Goal: Transaction & Acquisition: Purchase product/service

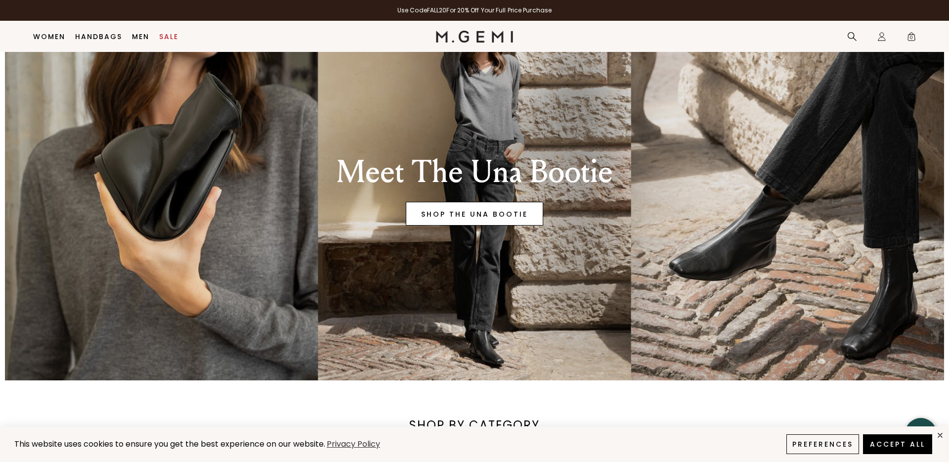
scroll to position [63, 0]
click at [490, 216] on link "SHOP THE UNA BOOTIE" at bounding box center [474, 214] width 137 height 24
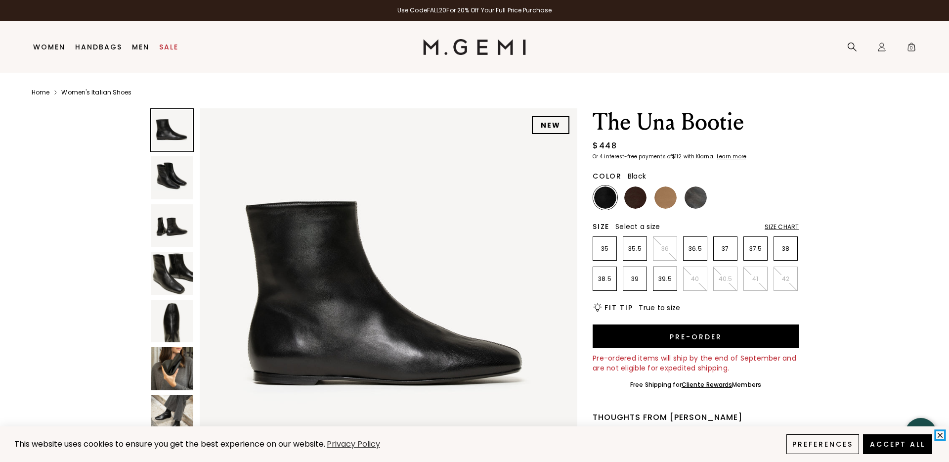
click at [939, 435] on icon "close" at bounding box center [940, 434] width 8 height 8
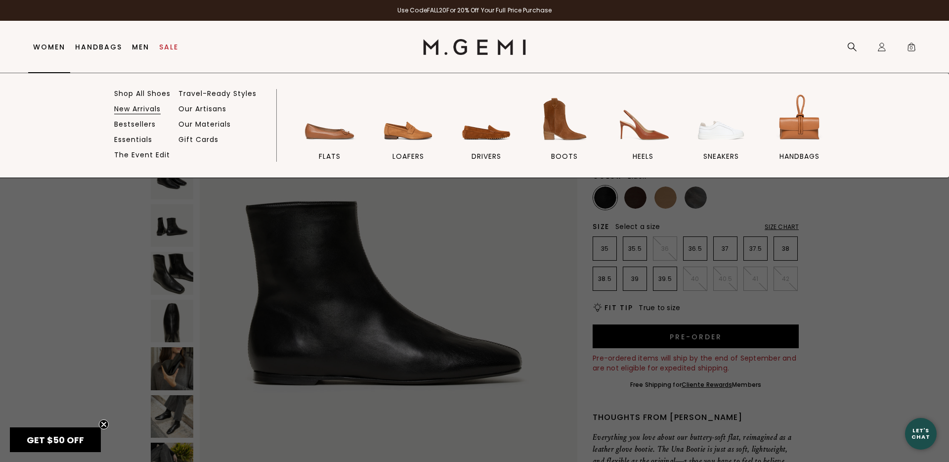
click at [136, 105] on link "New Arrivals" at bounding box center [137, 108] width 46 height 9
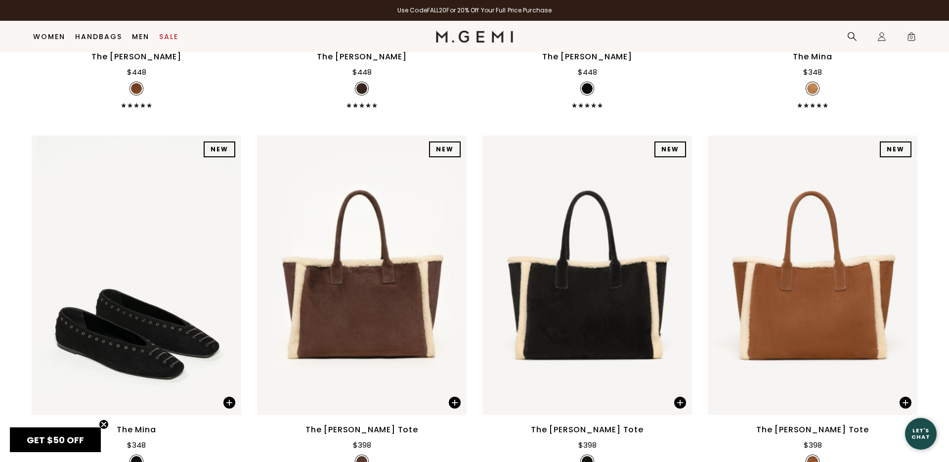
scroll to position [2319, 0]
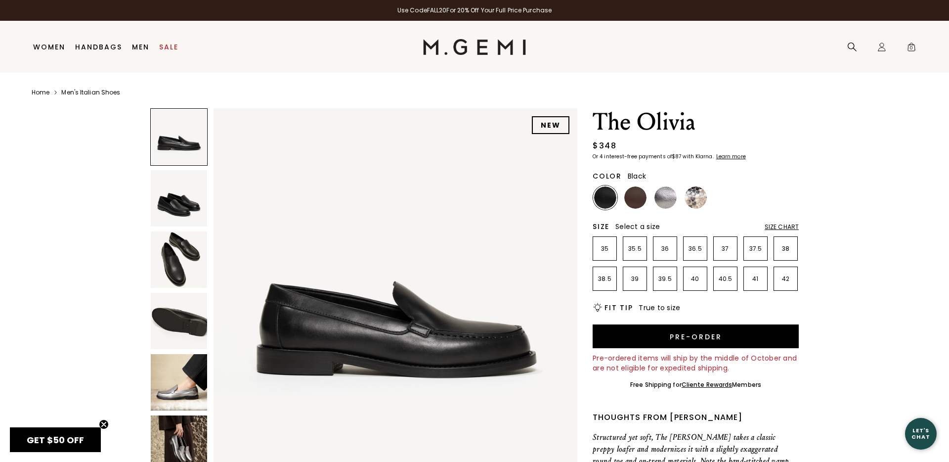
click at [166, 385] on img at bounding box center [179, 382] width 56 height 56
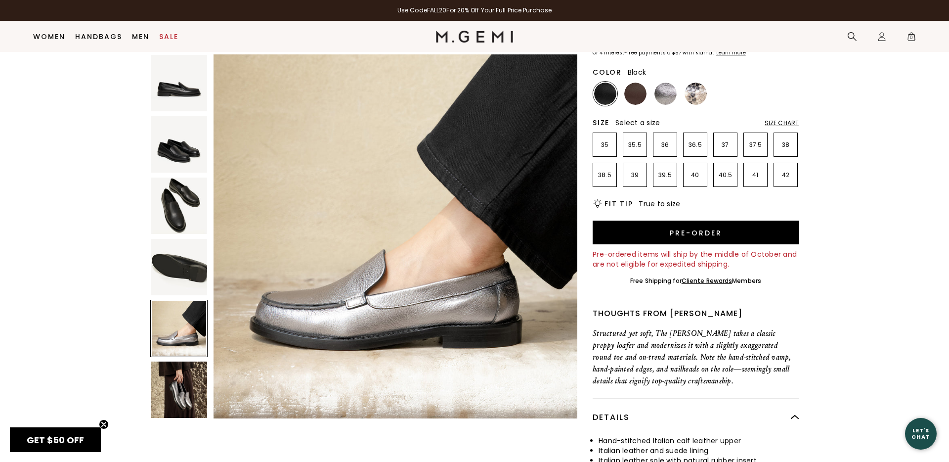
scroll to position [86, 0]
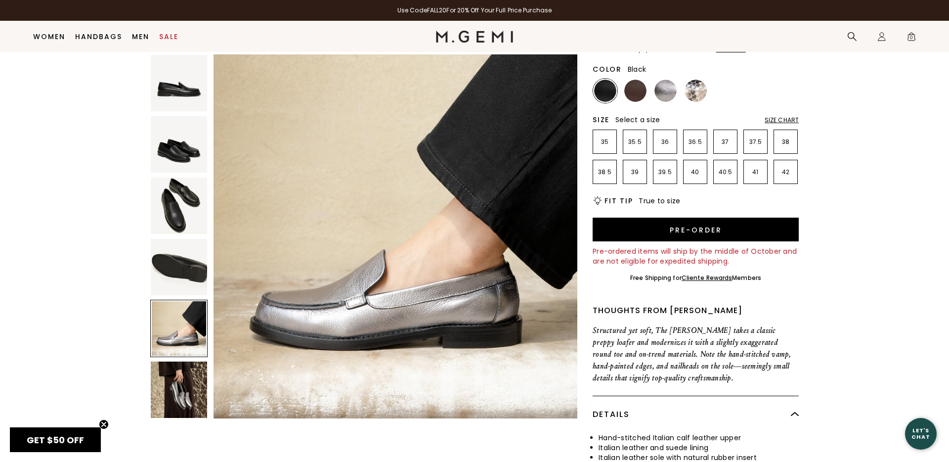
click at [190, 385] on img at bounding box center [179, 389] width 56 height 56
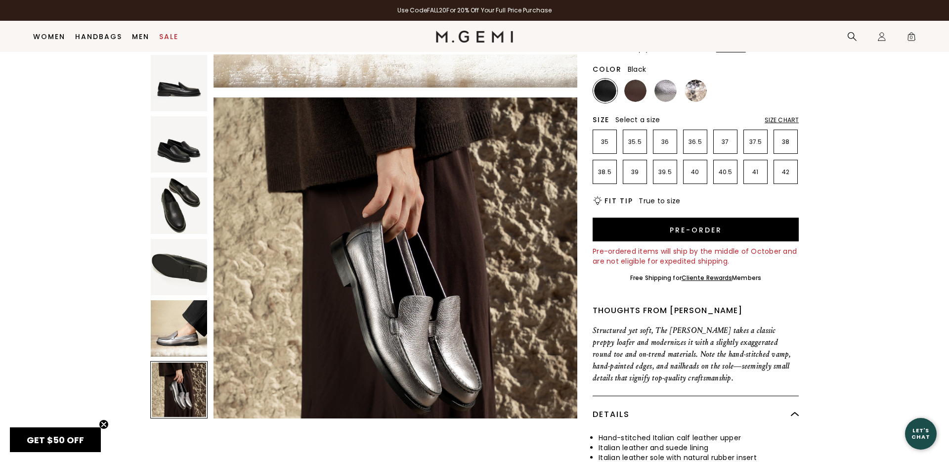
scroll to position [1868, 0]
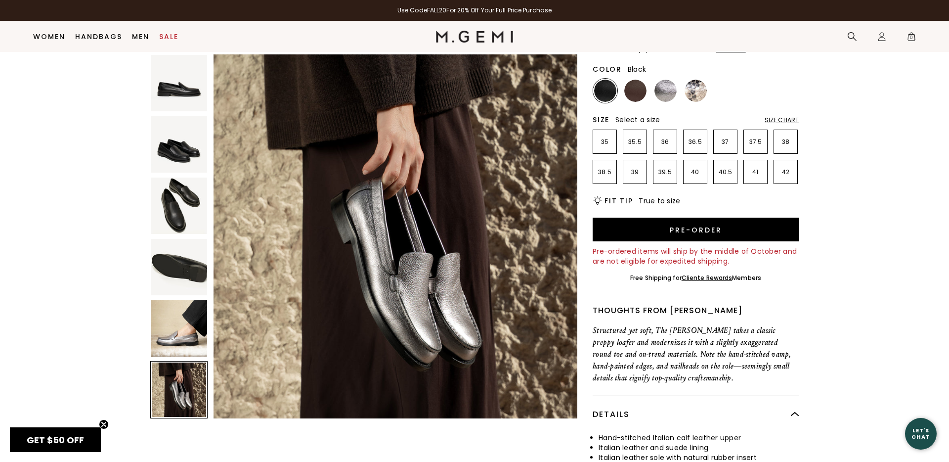
click at [188, 150] on img at bounding box center [179, 144] width 56 height 56
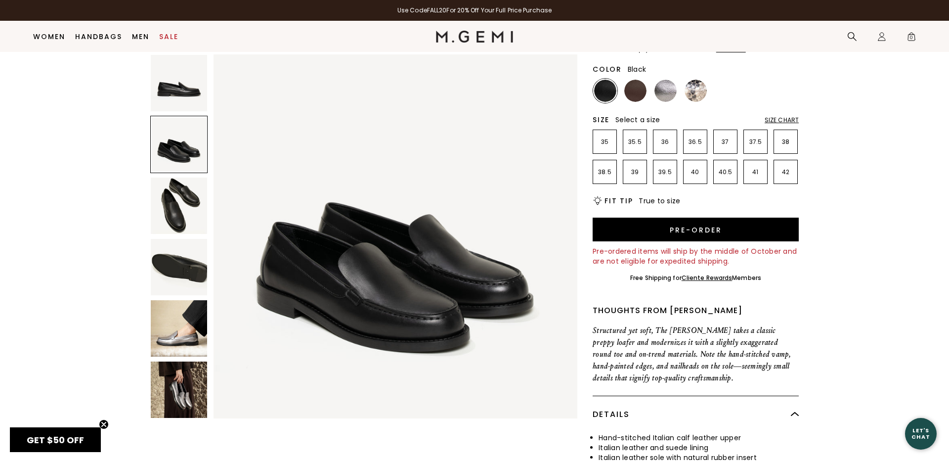
click at [184, 201] on img at bounding box center [179, 205] width 56 height 56
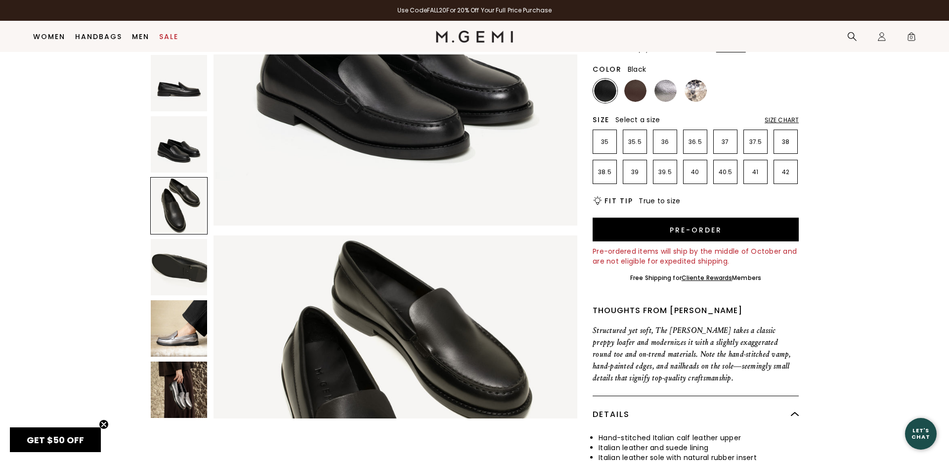
scroll to position [747, 0]
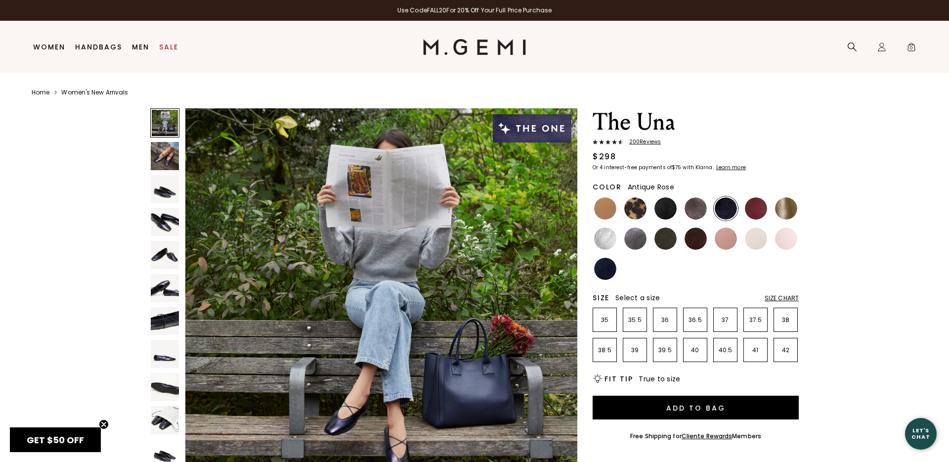
click at [723, 235] on img at bounding box center [726, 238] width 22 height 22
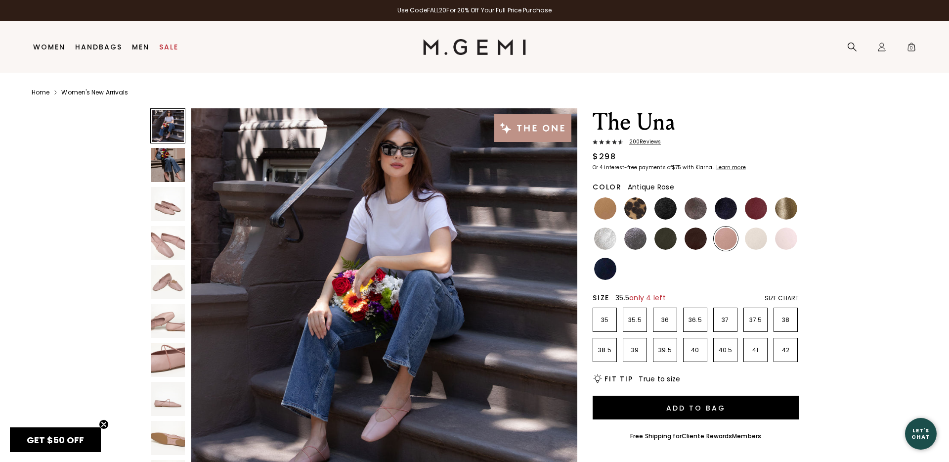
click at [641, 321] on p "35.5" at bounding box center [634, 320] width 23 height 8
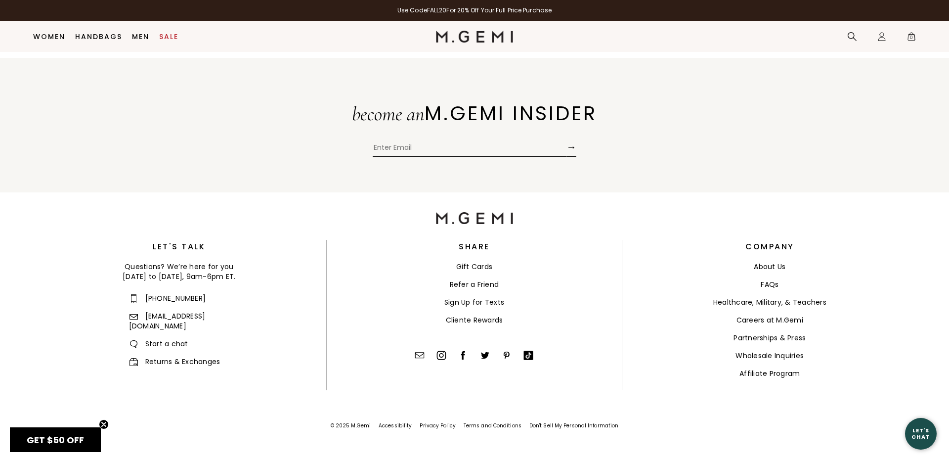
scroll to position [5216, 0]
